Goal: Task Accomplishment & Management: Use online tool/utility

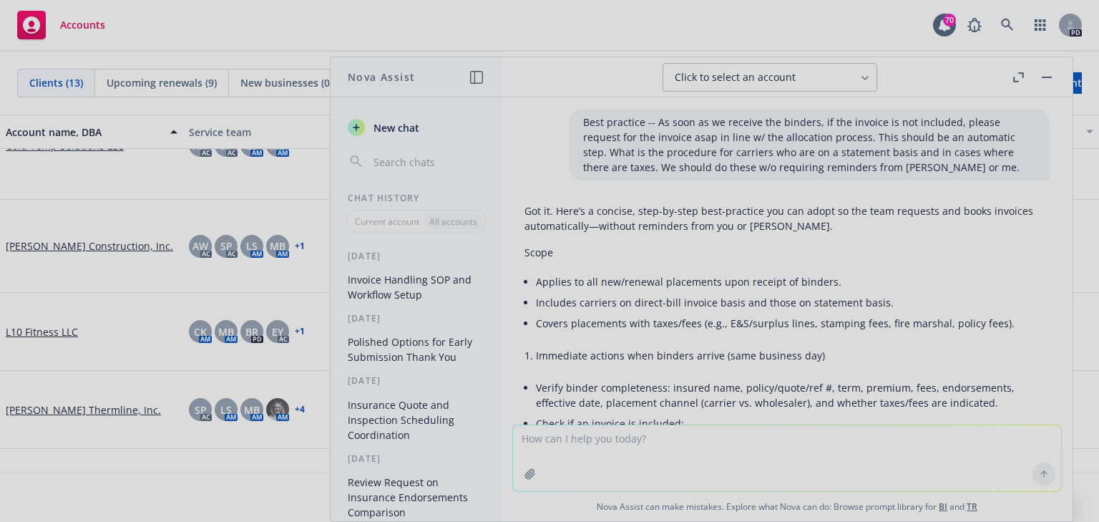
scroll to position [5347, 0]
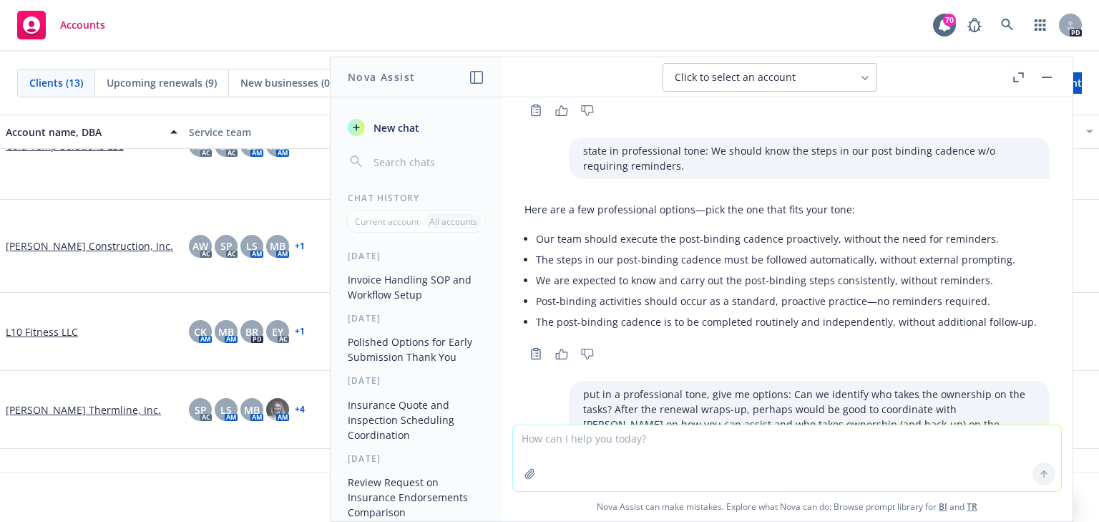
click at [564, 447] on textarea at bounding box center [787, 458] width 548 height 66
paste textarea "Per the email trail below, [PERSON_NAME] is requesting a copy of the Springdale…"
type textarea "make this sound professional: Per the email trail below, [PERSON_NAME] is reque…"
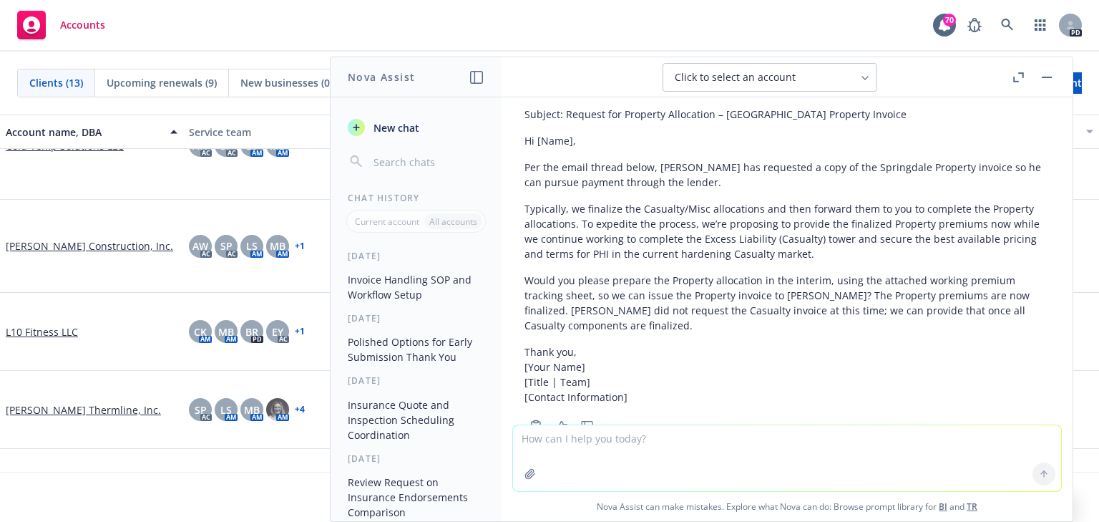
scroll to position [6359, 0]
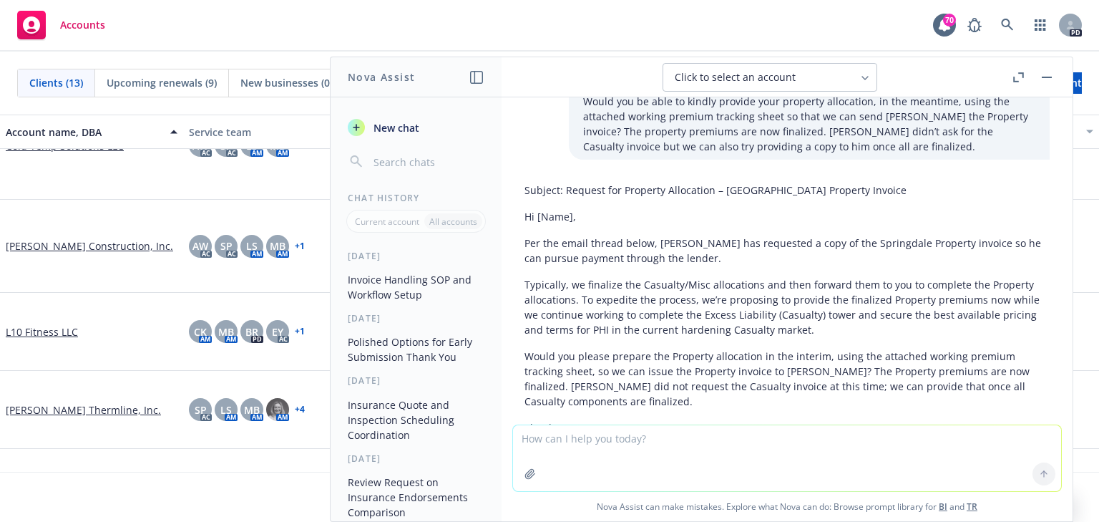
click at [651, 369] on div "Subject: Request for Property Allocation – Springdale Property Invoice Hi [Name…" at bounding box center [787, 331] width 525 height 309
click at [550, 452] on textarea at bounding box center [787, 458] width 548 height 66
type textarea "can you provide another more professional version?"
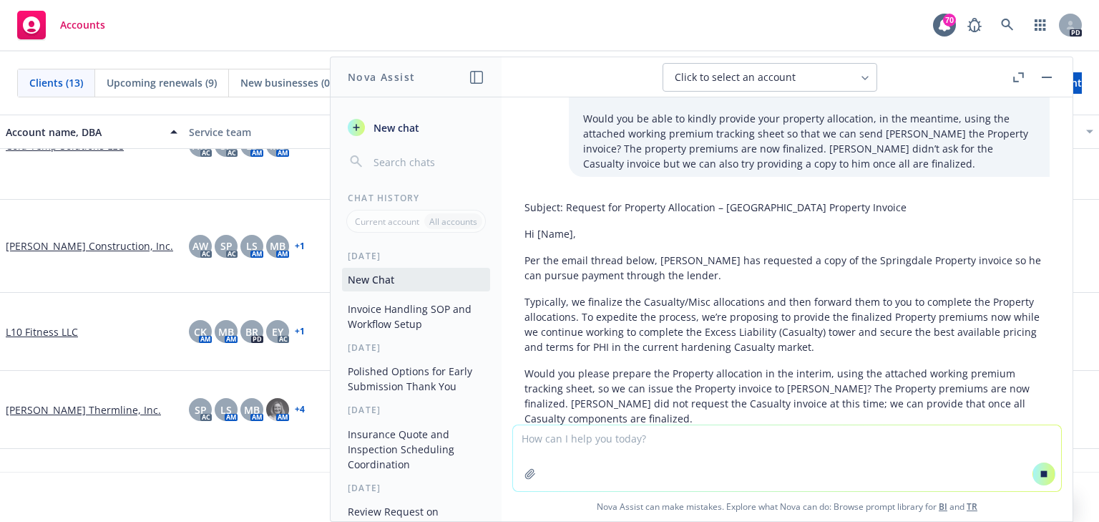
scroll to position [6212, 0]
click at [578, 296] on p "Typically, we finalize the Casualty/Misc allocations and then forward them to y…" at bounding box center [787, 326] width 525 height 60
click at [576, 296] on p "Typically, we finalize the Casualty/Misc allocations and then forward them to y…" at bounding box center [787, 326] width 525 height 60
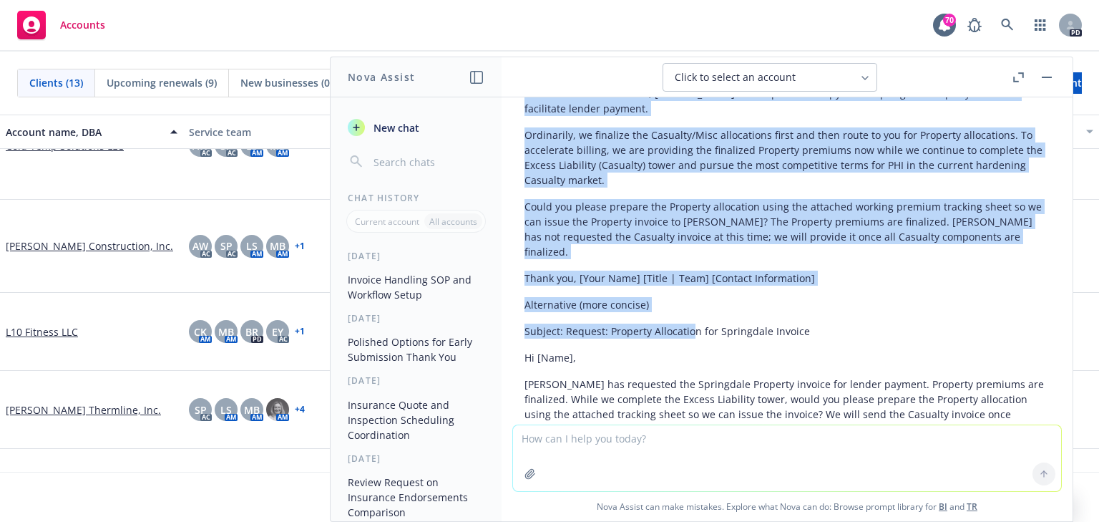
drag, startPoint x: 530, startPoint y: 258, endPoint x: 688, endPoint y: 283, distance: 160.1
click at [688, 283] on div "Best practice -- As soon as we receive the binders, if the invoice is not inclu…" at bounding box center [787, 260] width 571 height 327
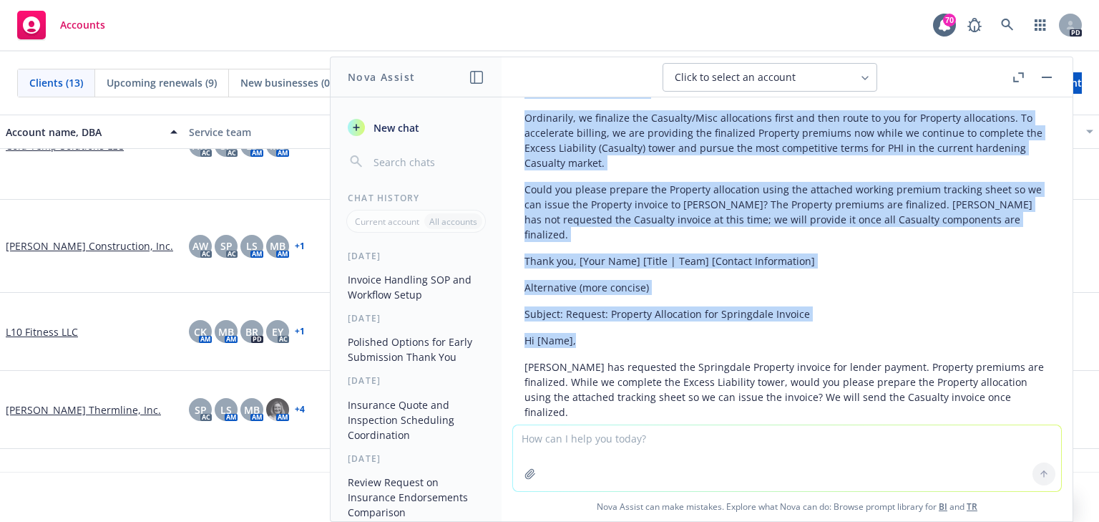
scroll to position [6933, 0]
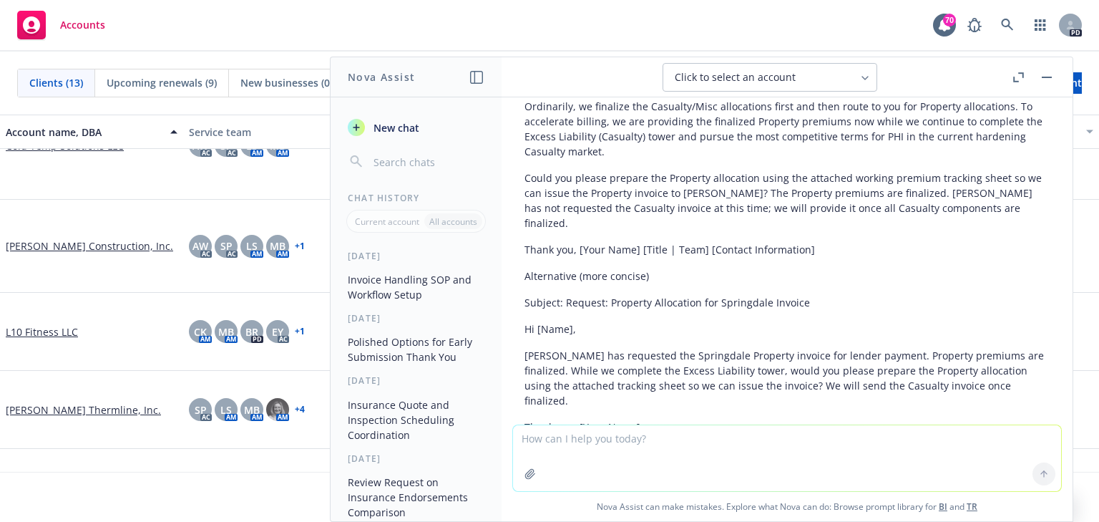
click at [814, 419] on p "Thank you, [Your Name]" at bounding box center [787, 426] width 525 height 15
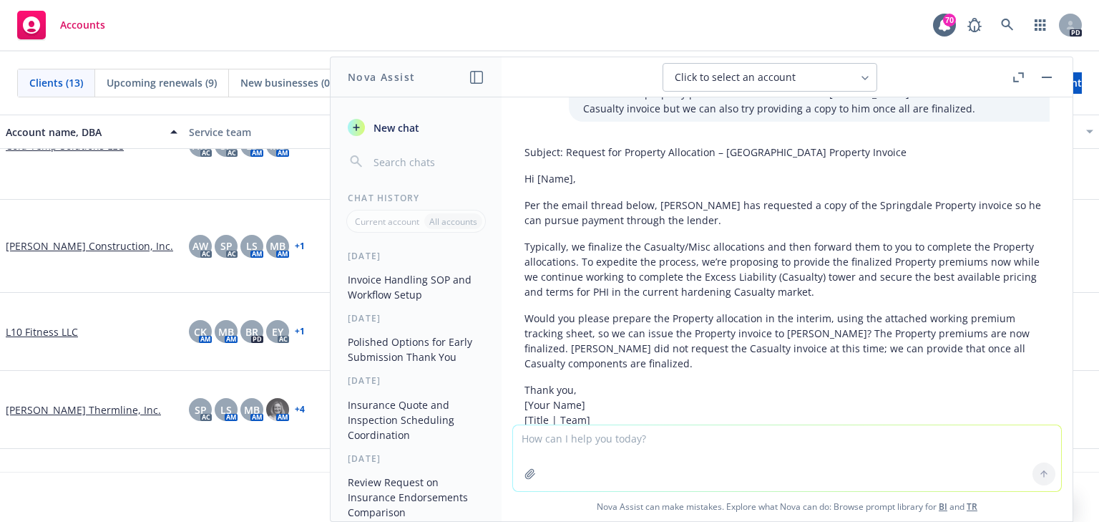
scroll to position [6323, 0]
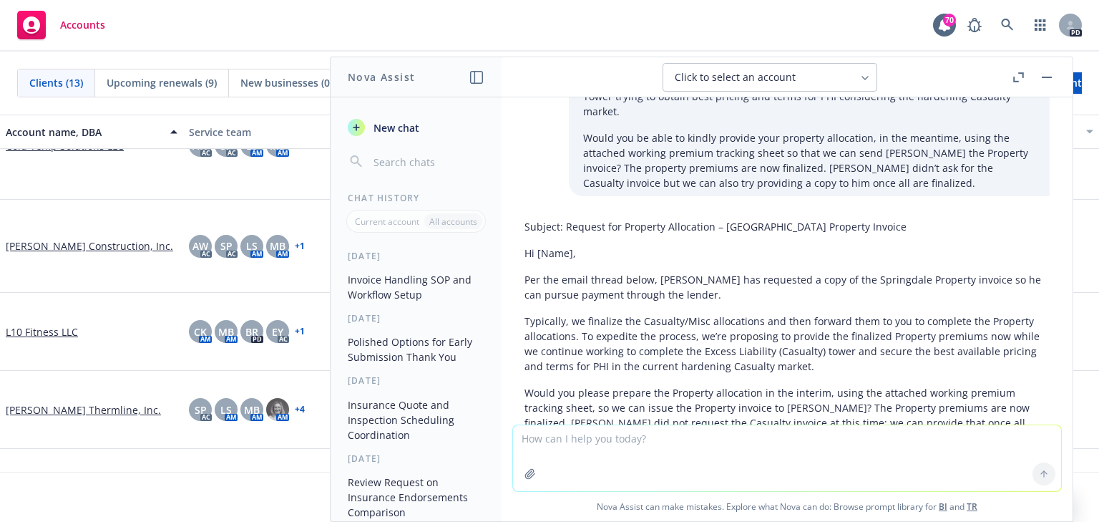
click at [691, 321] on p "Typically, we finalize the Casualty/Misc allocations and then forward them to y…" at bounding box center [787, 343] width 525 height 60
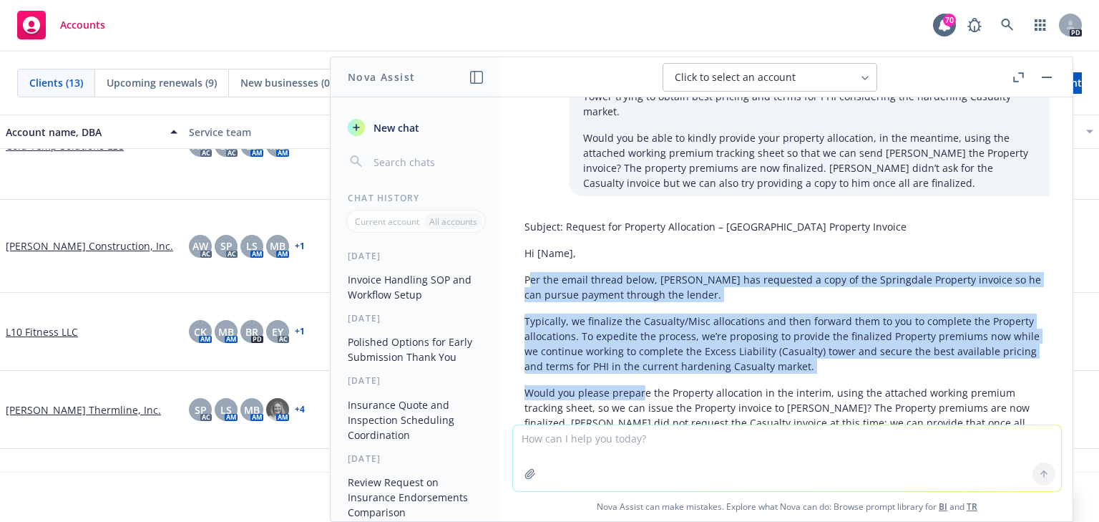
drag, startPoint x: 530, startPoint y: 235, endPoint x: 643, endPoint y: 338, distance: 152.5
click at [643, 338] on div "Subject: Request for Property Allocation – Springdale Property Invoice Hi [Name…" at bounding box center [787, 367] width 525 height 309
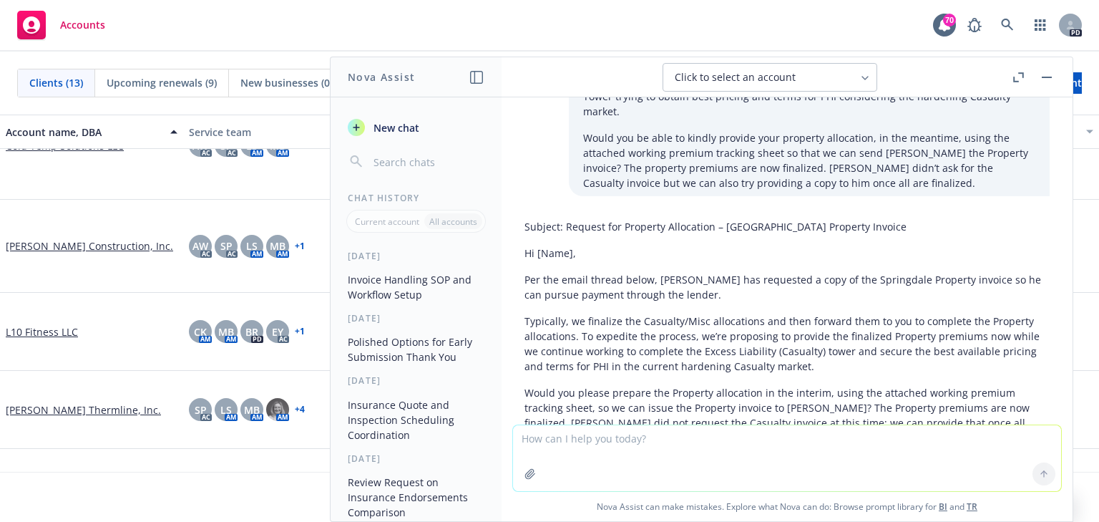
click at [681, 336] on div "Subject: Request for Property Allocation – Springdale Property Invoice Hi [Name…" at bounding box center [787, 367] width 525 height 309
drag, startPoint x: 537, startPoint y: 291, endPoint x: 527, endPoint y: 285, distance: 11.9
click at [537, 313] on p "Typically, we finalize the Casualty/Misc allocations and then forward them to y…" at bounding box center [787, 343] width 525 height 60
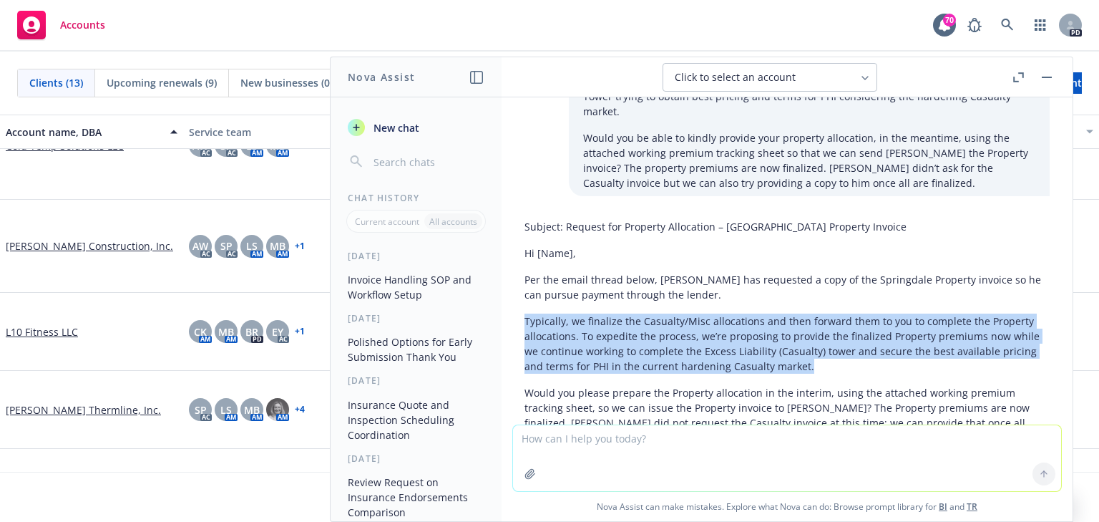
drag, startPoint x: 545, startPoint y: 282, endPoint x: 833, endPoint y: 315, distance: 290.3
click at [833, 315] on p "Typically, we finalize the Casualty/Misc allocations and then forward them to y…" at bounding box center [787, 343] width 525 height 60
copy p "Typically, we finalize the Casualty/Misc allocations and then forward them to y…"
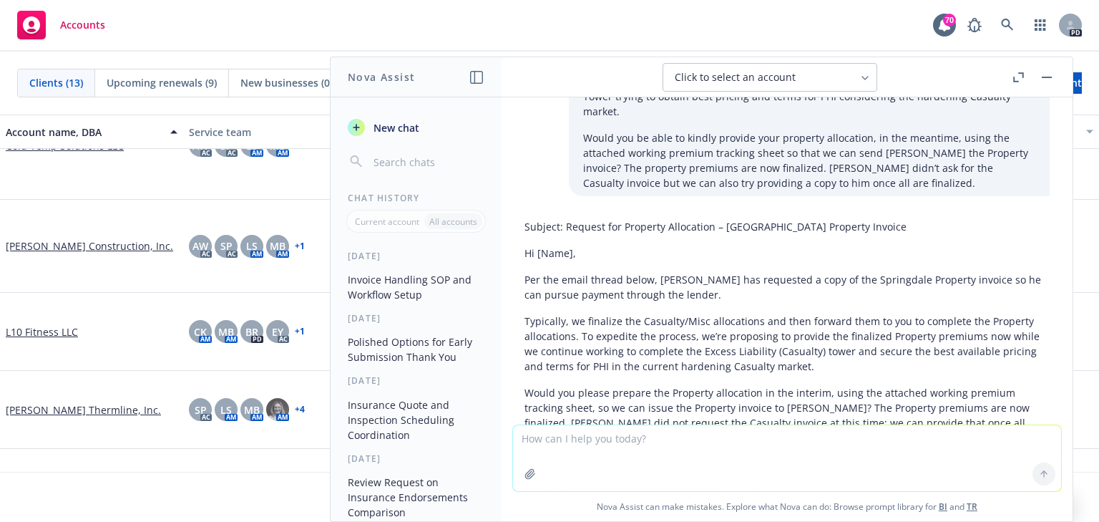
click at [664, 394] on p "Would you please prepare the Property allocation in the interim, using the atta…" at bounding box center [787, 415] width 525 height 60
click at [604, 395] on p "Would you please prepare the Property allocation in the interim, using the atta…" at bounding box center [787, 415] width 525 height 60
click at [600, 394] on p "Would you please prepare the Property allocation in the interim, using the atta…" at bounding box center [787, 415] width 525 height 60
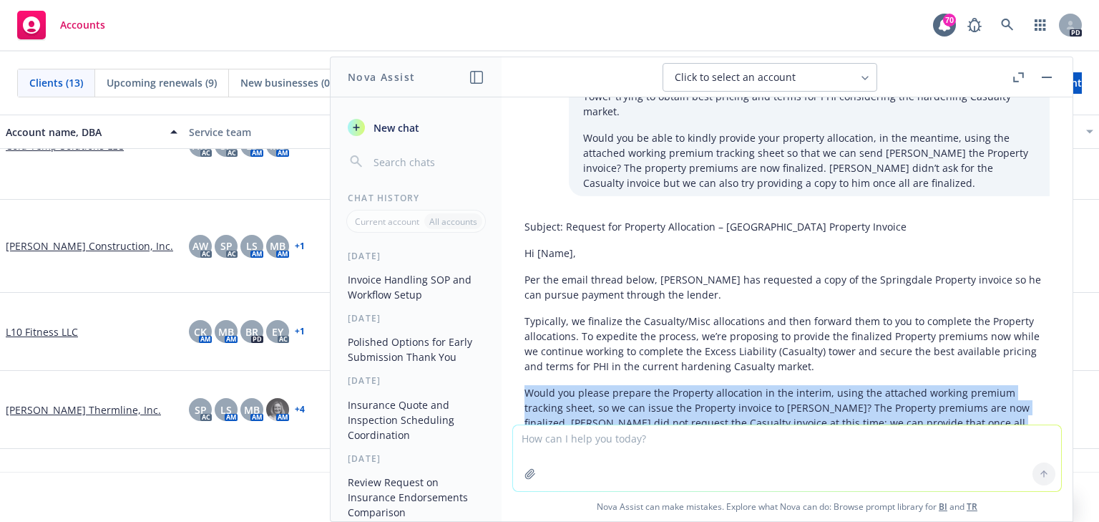
drag, startPoint x: 527, startPoint y: 347, endPoint x: 566, endPoint y: 384, distance: 53.7
click at [566, 385] on p "Would you please prepare the Property allocation in the interim, using the atta…" at bounding box center [787, 415] width 525 height 60
copy p "Would you please prepare the Property allocation in the interim, using the atta…"
